Goal: Information Seeking & Learning: Learn about a topic

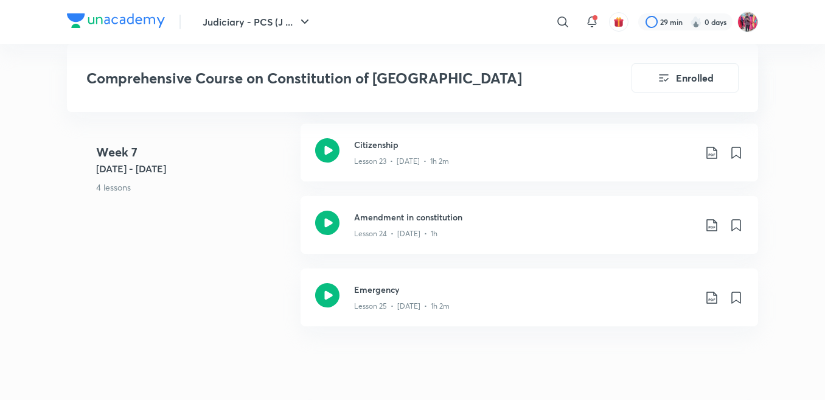
scroll to position [2694, 0]
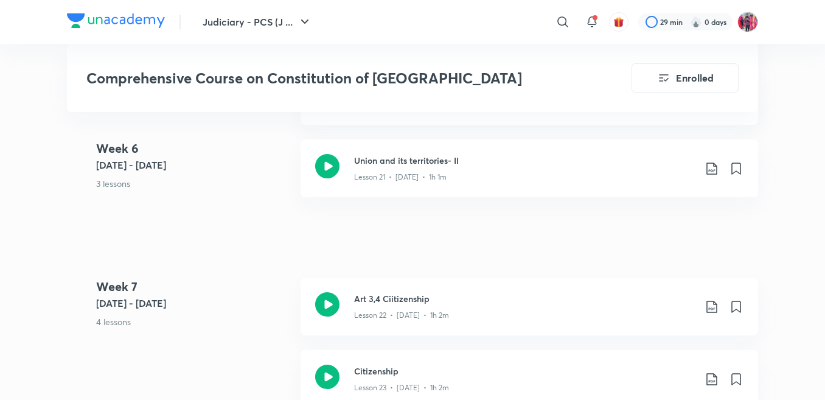
scroll to position [2511, 0]
